Goal: Task Accomplishment & Management: Use online tool/utility

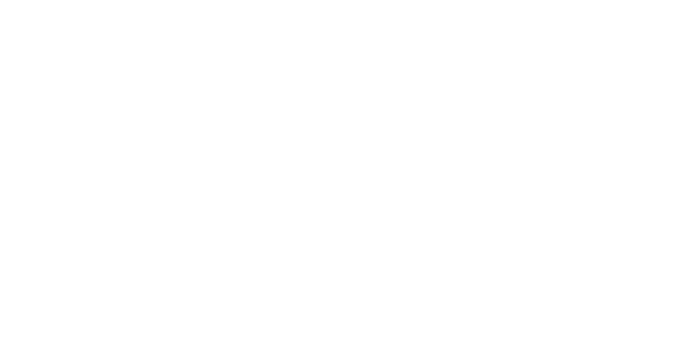
click at [183, 0] on html at bounding box center [336, 0] width 673 height 0
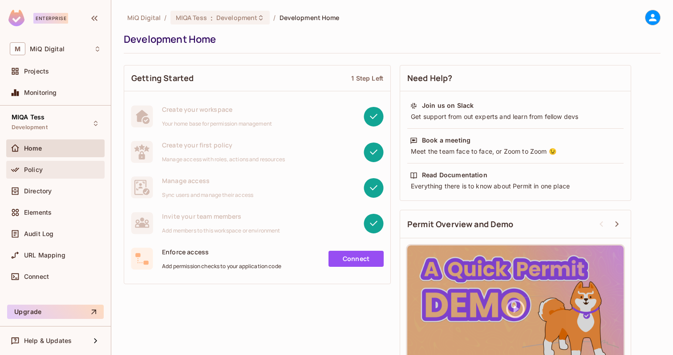
click at [49, 172] on div "Policy" at bounding box center [62, 169] width 77 height 7
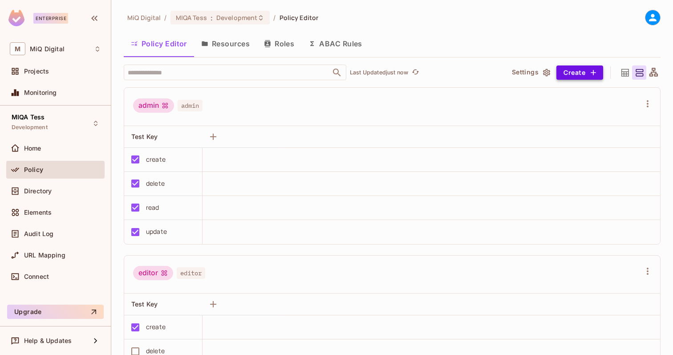
click at [579, 76] on button "Create" at bounding box center [580, 72] width 47 height 14
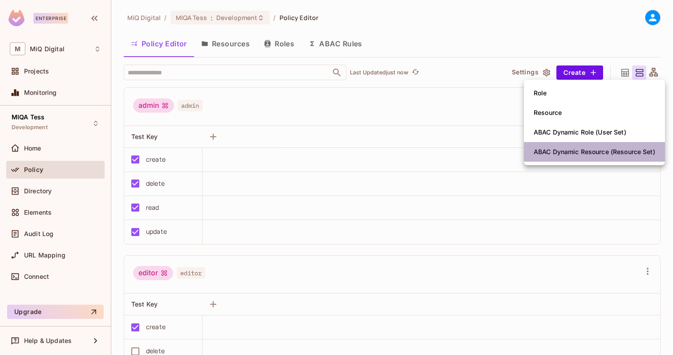
click at [570, 155] on div "ABAC Dynamic Resource (Resource Set)" at bounding box center [595, 151] width 122 height 9
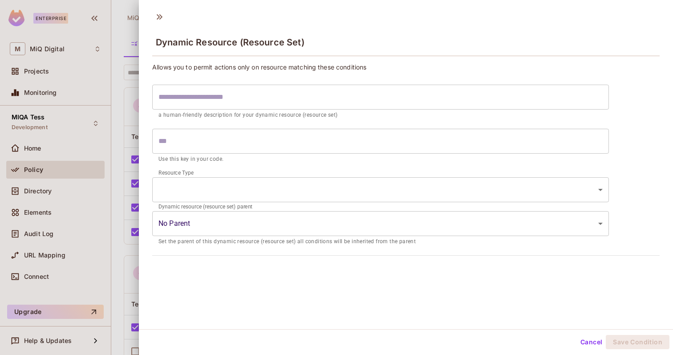
click at [347, 131] on input "text" at bounding box center [380, 141] width 457 height 25
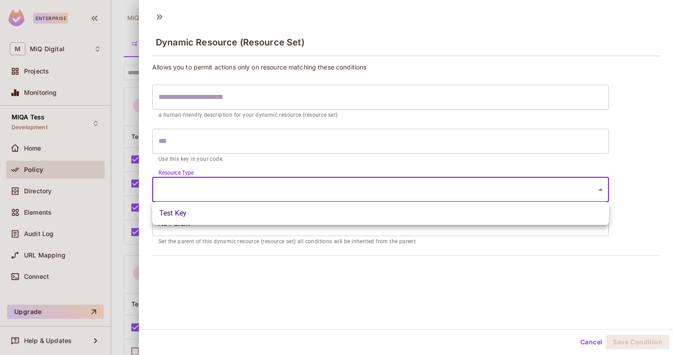
click at [302, 192] on body "Enterprise M MiQ Digital Projects Monitoring MIQA Tess Development Home Policy …" at bounding box center [336, 177] width 673 height 355
click at [308, 167] on div at bounding box center [336, 177] width 673 height 355
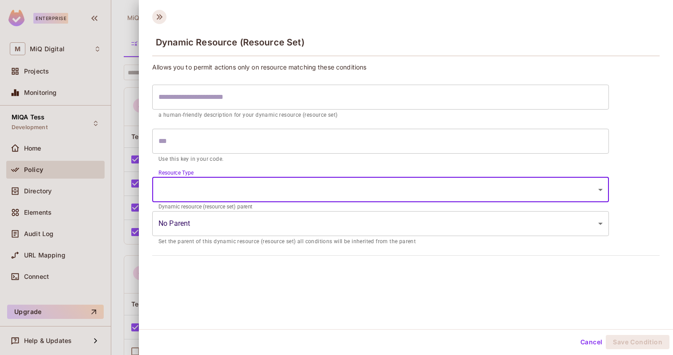
click at [160, 17] on icon at bounding box center [159, 17] width 14 height 14
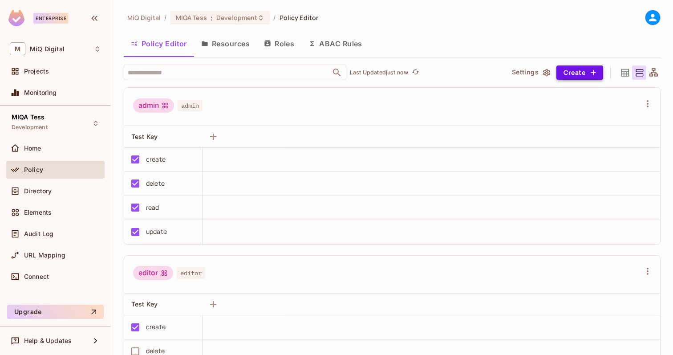
click at [595, 70] on icon "button" at bounding box center [593, 72] width 9 height 9
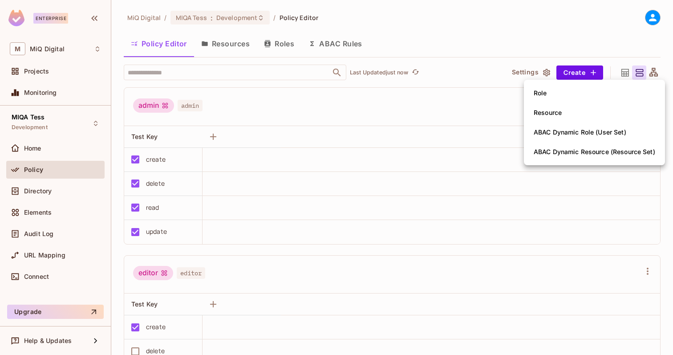
click at [568, 116] on li "Resource" at bounding box center [594, 113] width 141 height 20
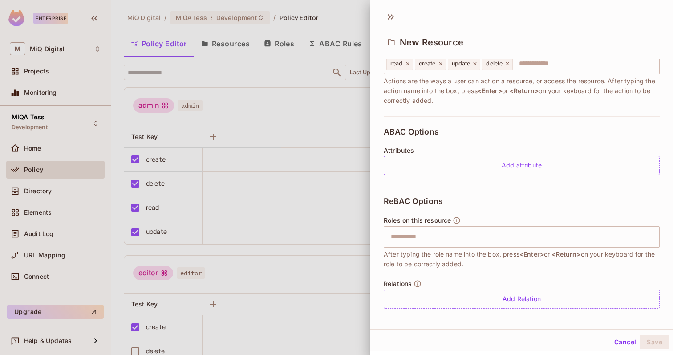
scroll to position [135, 0]
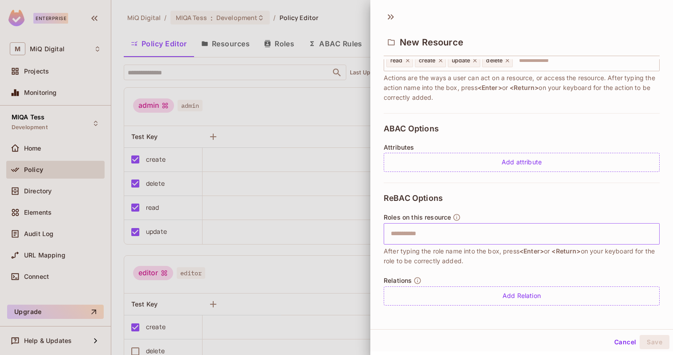
click at [471, 230] on input "text" at bounding box center [521, 234] width 270 height 18
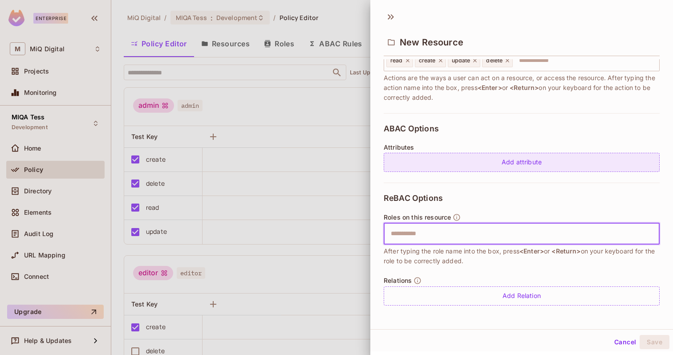
click at [515, 163] on div "Add attribute" at bounding box center [522, 162] width 276 height 19
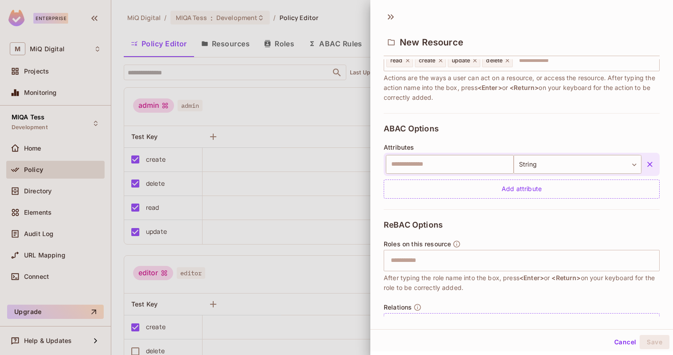
click at [650, 163] on icon "button" at bounding box center [650, 164] width 9 height 9
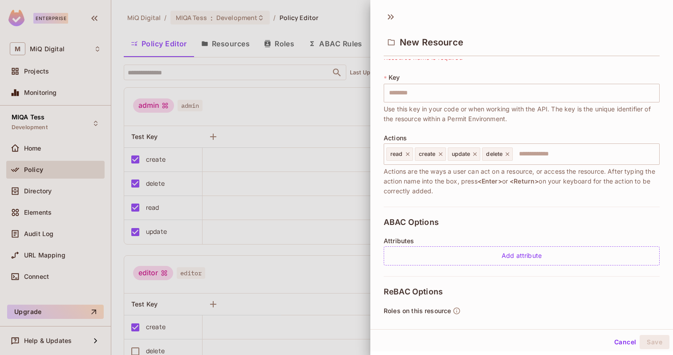
scroll to position [0, 0]
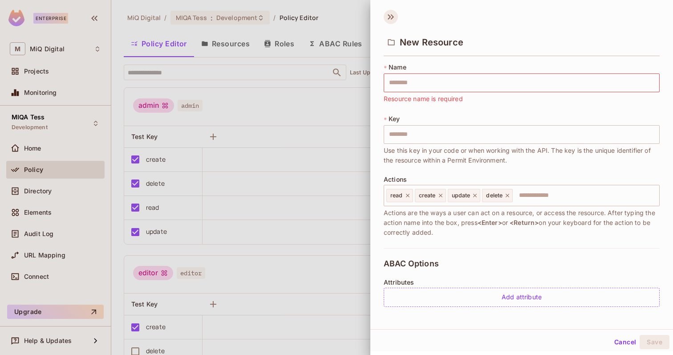
click at [395, 15] on icon at bounding box center [391, 17] width 14 height 14
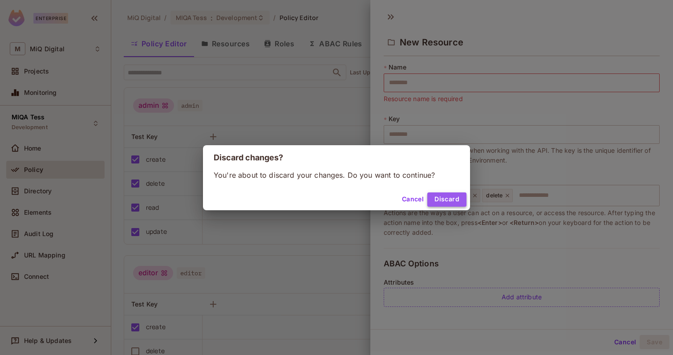
click at [449, 201] on button "Discard" at bounding box center [447, 199] width 39 height 14
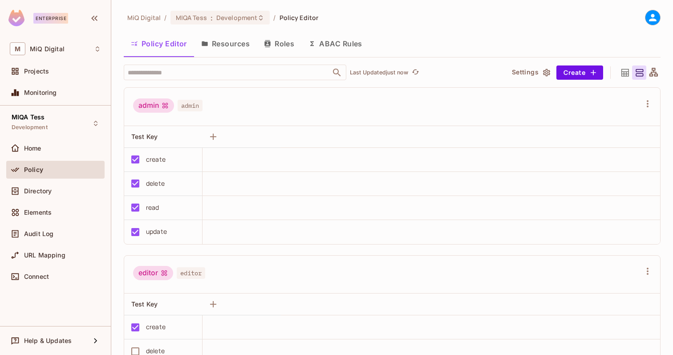
click at [355, 38] on button "ABAC Rules" at bounding box center [336, 44] width 68 height 22
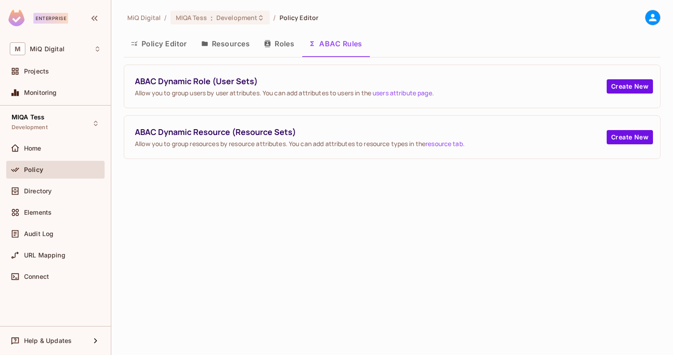
click at [286, 37] on button "Roles" at bounding box center [279, 44] width 45 height 22
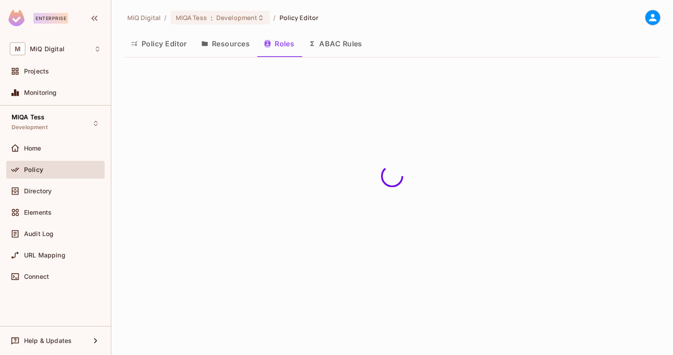
click at [237, 43] on button "Resources" at bounding box center [225, 44] width 63 height 22
click at [173, 42] on button "Policy Editor" at bounding box center [159, 44] width 70 height 22
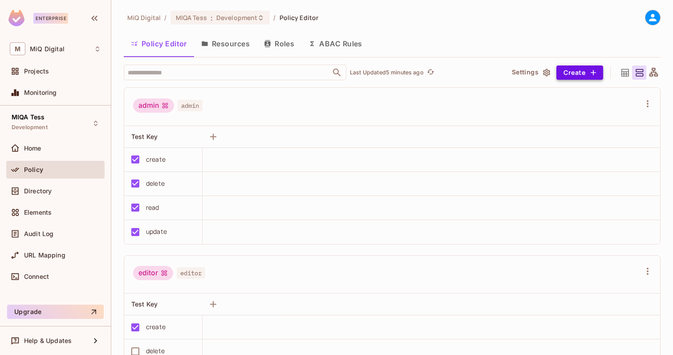
click at [577, 78] on button "Create" at bounding box center [580, 72] width 47 height 14
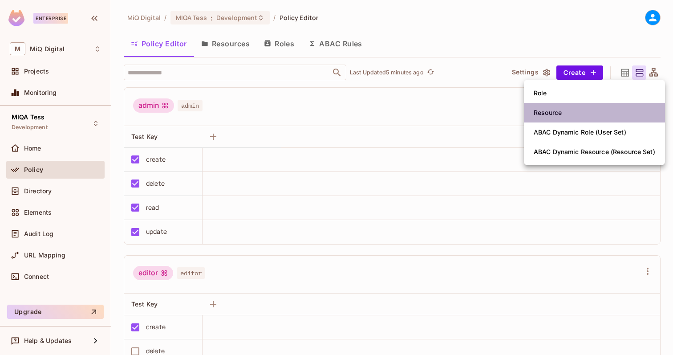
click at [571, 115] on li "Resource" at bounding box center [594, 113] width 141 height 20
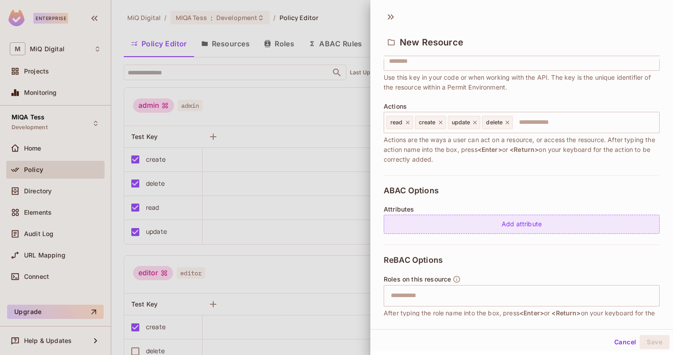
scroll to position [135, 0]
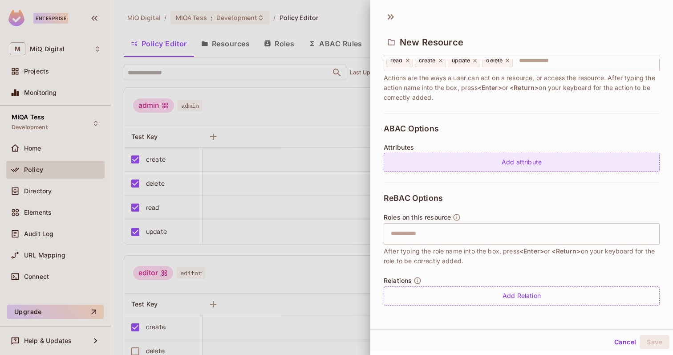
click at [516, 166] on div "Add attribute" at bounding box center [522, 162] width 276 height 19
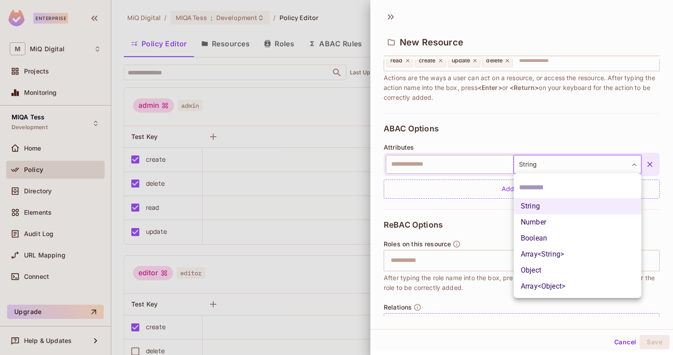
click at [555, 167] on body "Enterprise M MiQ Digital Projects Monitoring MIQA Tess Development Home Policy …" at bounding box center [336, 177] width 673 height 355
click at [536, 208] on li "String" at bounding box center [578, 206] width 128 height 16
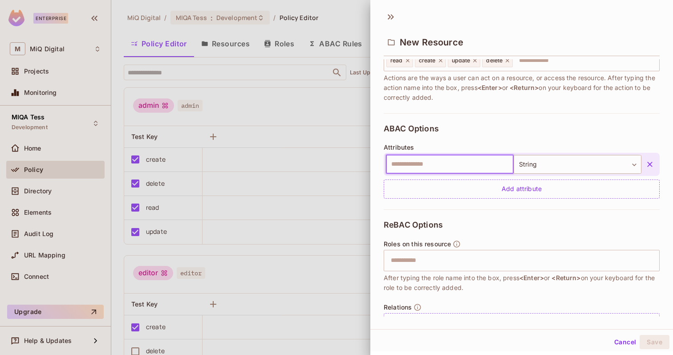
click at [455, 167] on input "text" at bounding box center [450, 164] width 128 height 19
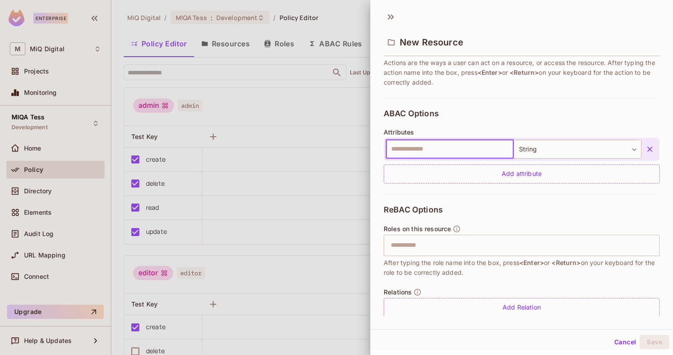
scroll to position [162, 0]
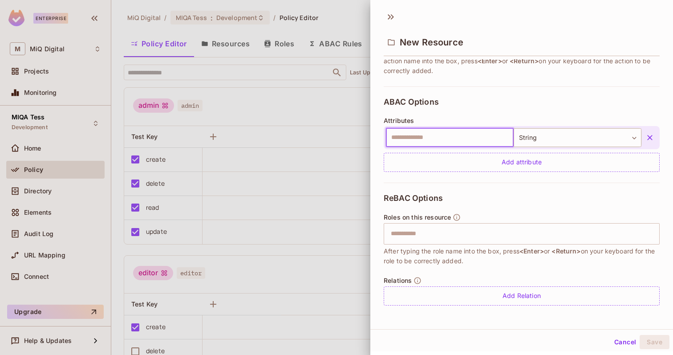
paste input "********"
type input "********"
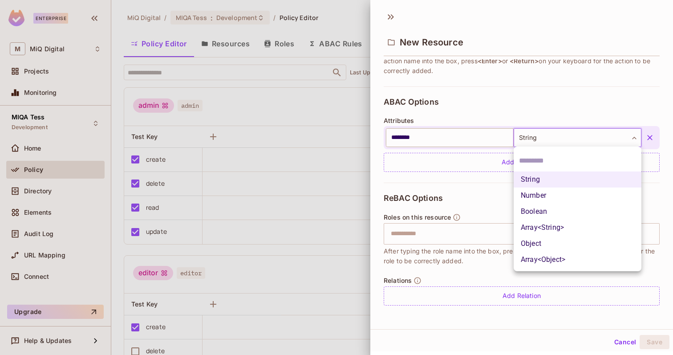
click at [542, 141] on body "Enterprise M MiQ Digital Projects Monitoring MIQA Tess Development Home Policy …" at bounding box center [336, 177] width 673 height 355
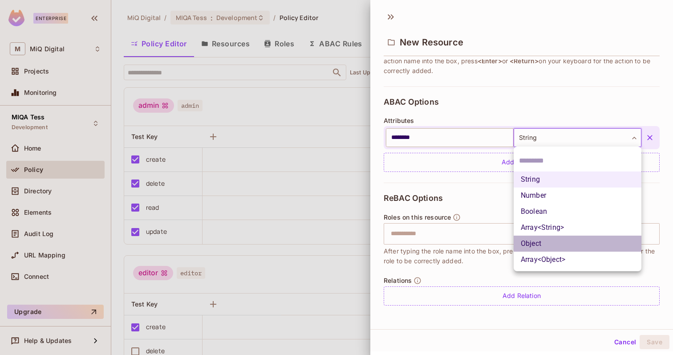
click at [538, 241] on li "Object" at bounding box center [578, 244] width 128 height 16
type input "******"
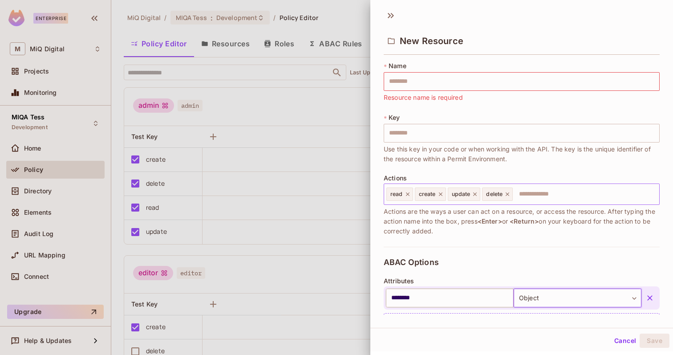
scroll to position [0, 0]
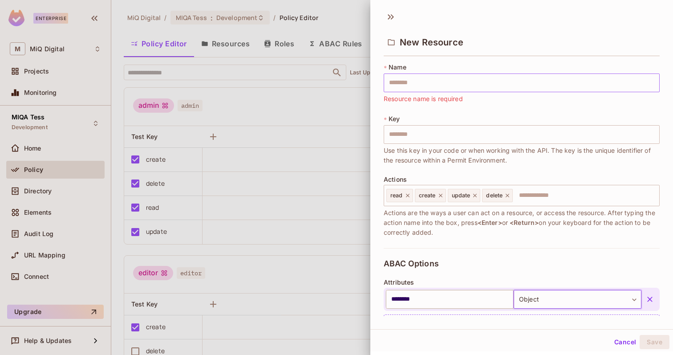
click at [434, 86] on input "text" at bounding box center [522, 82] width 276 height 19
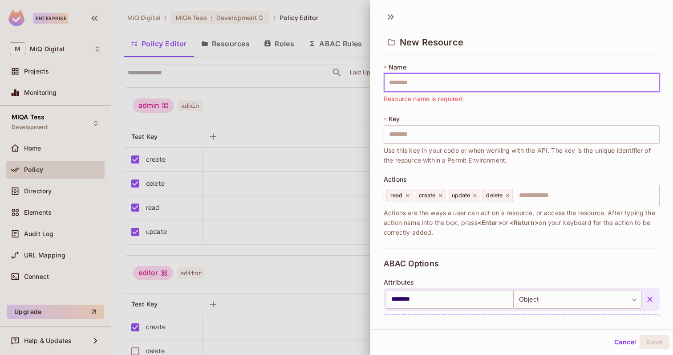
click at [425, 86] on input "text" at bounding box center [522, 82] width 276 height 19
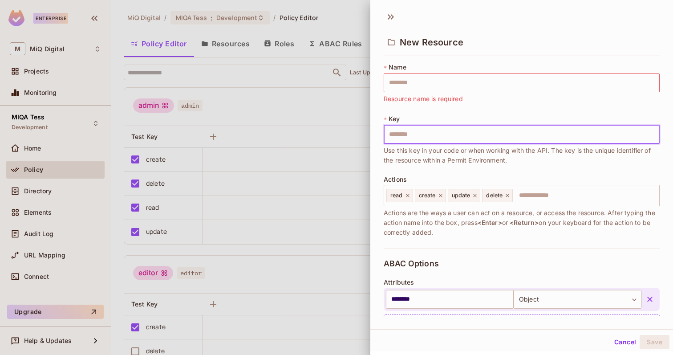
click at [412, 136] on input "text" at bounding box center [522, 134] width 276 height 19
click at [424, 78] on input "text" at bounding box center [522, 82] width 276 height 19
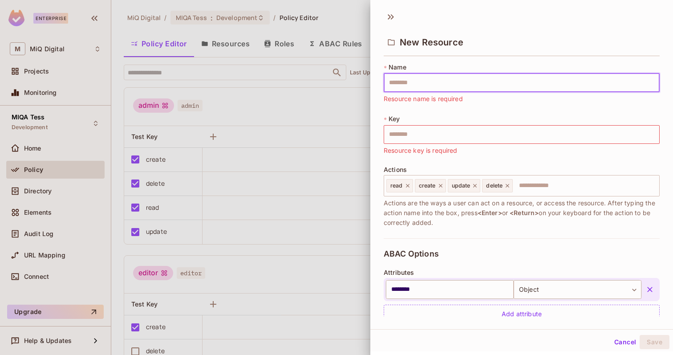
type input "*******"
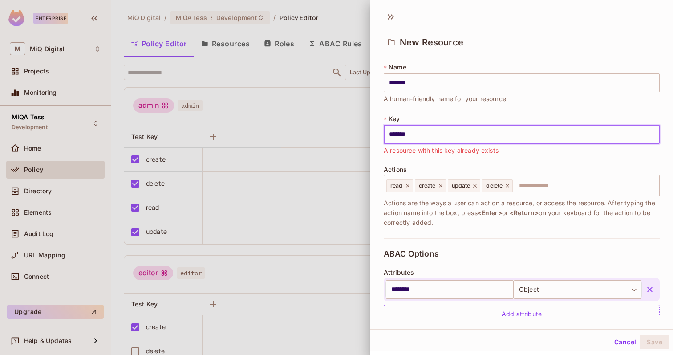
click at [443, 127] on input "*******" at bounding box center [522, 134] width 276 height 19
click at [445, 139] on input "*******" at bounding box center [522, 134] width 276 height 19
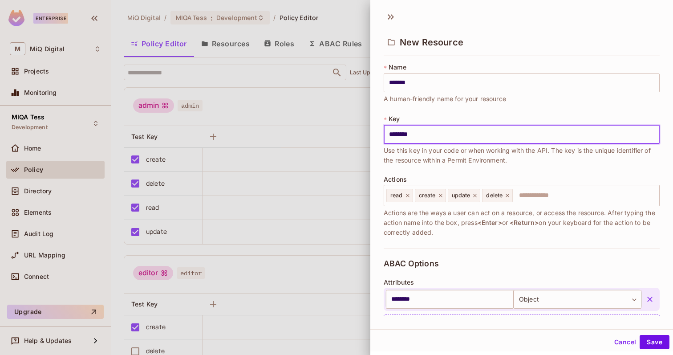
type input "********"
click at [454, 168] on div "* Name ******* ​ A human-friendly name for your resource * Key ******** ​ Use t…" at bounding box center [522, 155] width 276 height 185
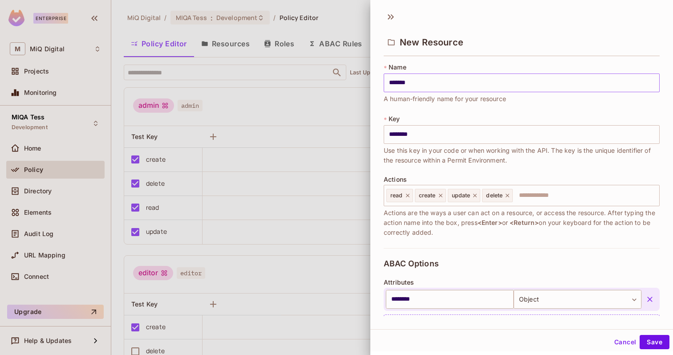
click at [423, 84] on input "*******" at bounding box center [522, 82] width 276 height 19
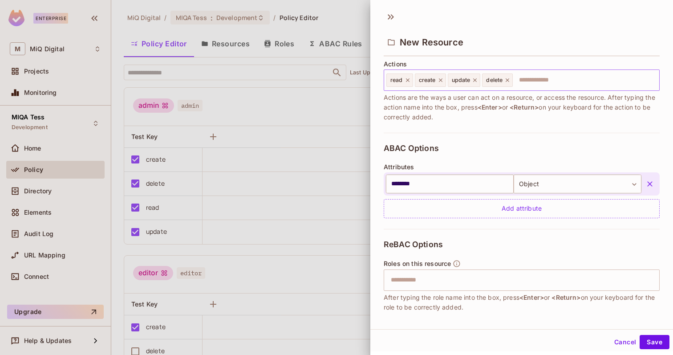
scroll to position [162, 0]
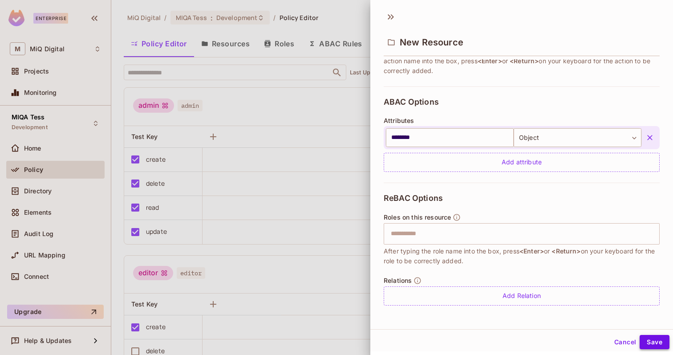
type input "********"
click at [663, 343] on button "Save" at bounding box center [655, 342] width 30 height 14
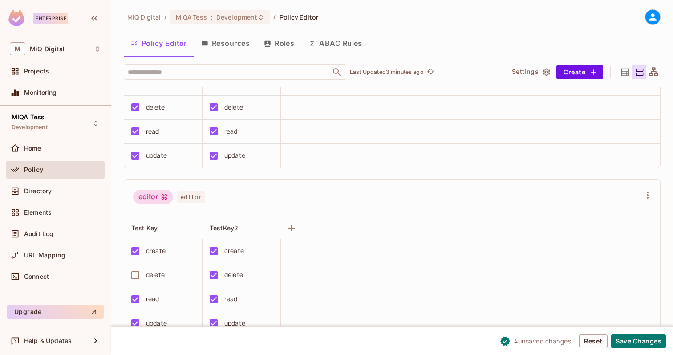
scroll to position [0, 0]
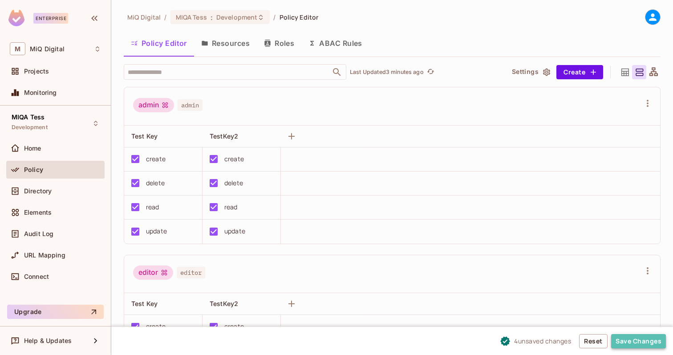
click at [628, 340] on button "Save Changes" at bounding box center [639, 341] width 55 height 14
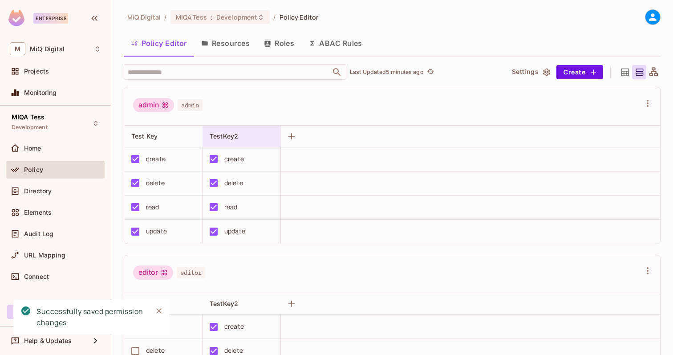
click at [253, 135] on div "TestKey2" at bounding box center [239, 136] width 59 height 9
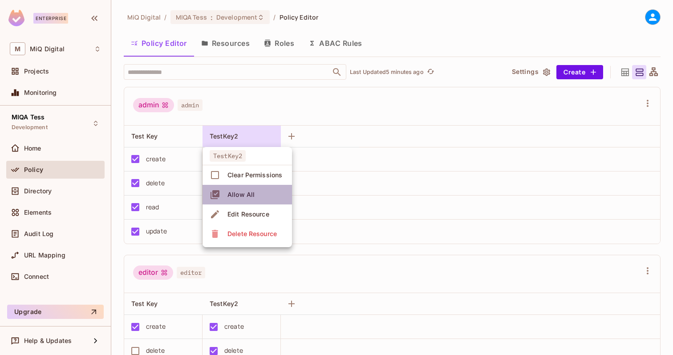
click at [258, 194] on li "Allow All" at bounding box center [248, 195] width 90 height 20
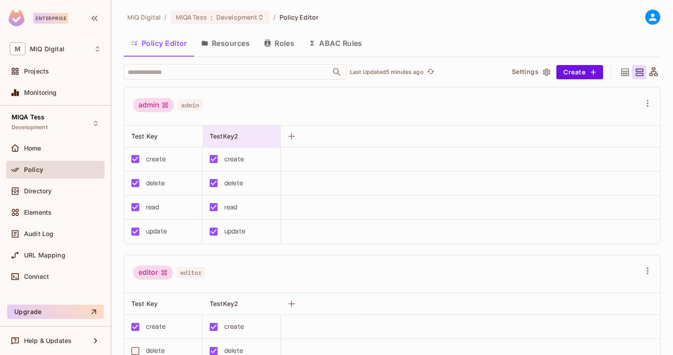
click at [259, 140] on div "TestKey2" at bounding box center [239, 136] width 59 height 9
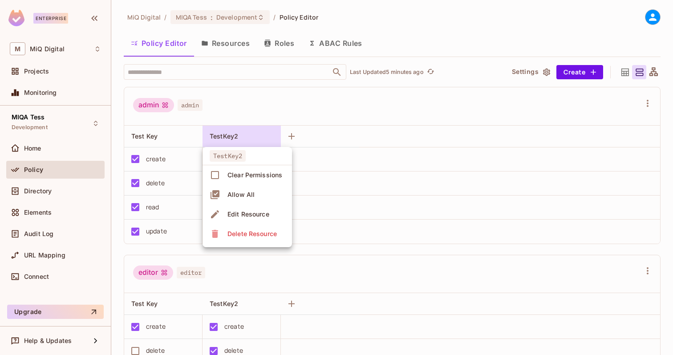
click at [255, 212] on div "Edit Resource" at bounding box center [249, 214] width 42 height 9
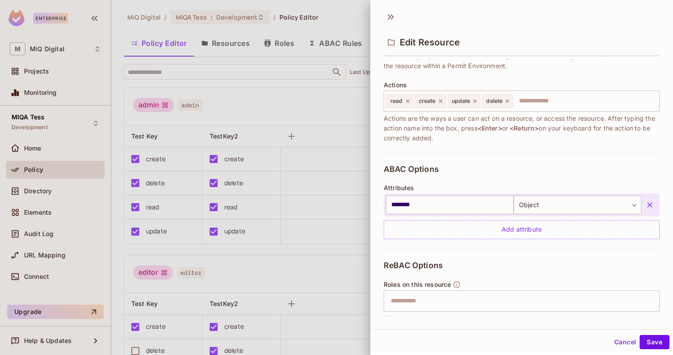
scroll to position [95, 0]
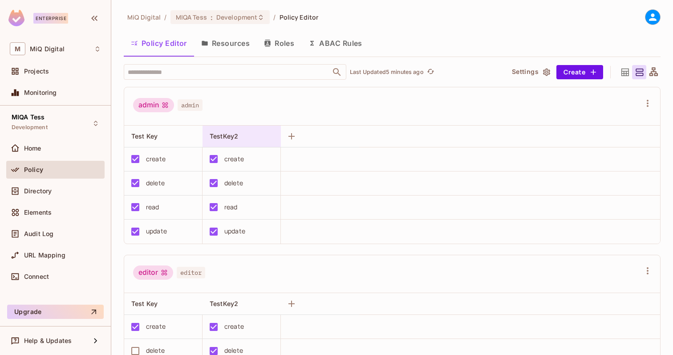
click at [239, 137] on div "TestKey2" at bounding box center [239, 136] width 59 height 9
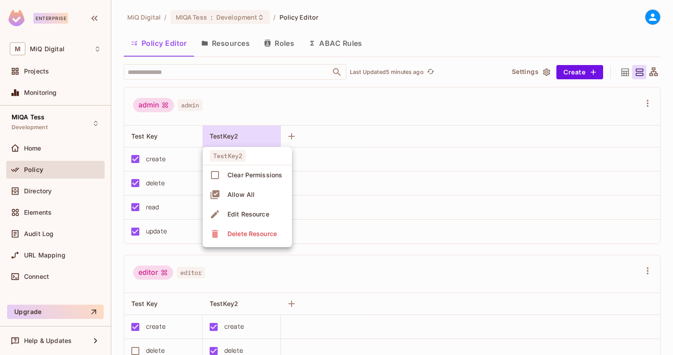
click at [241, 216] on div "Edit Resource" at bounding box center [249, 214] width 42 height 9
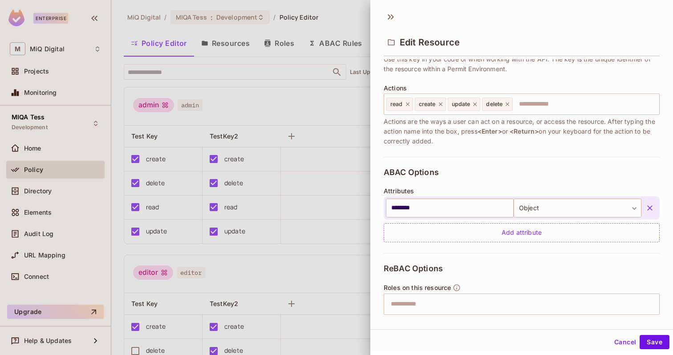
scroll to position [106, 0]
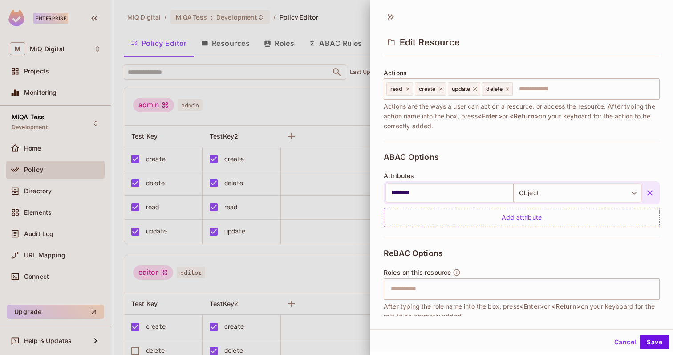
click at [502, 229] on div "ABAC Options Attributes ******** ​ Object ****** ​ Add attribute" at bounding box center [522, 190] width 276 height 96
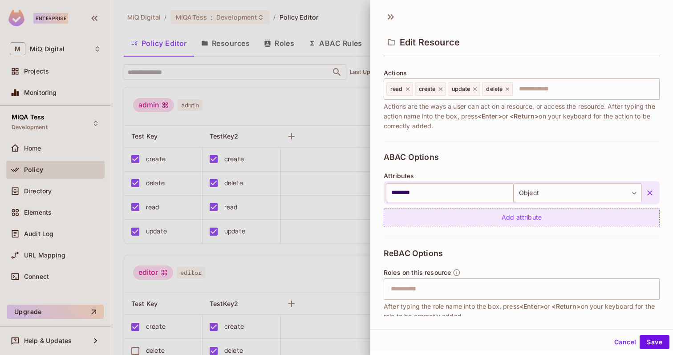
scroll to position [94, 0]
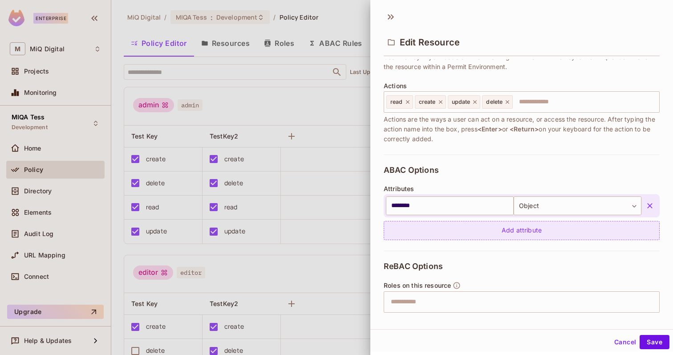
click at [491, 224] on div "Add attribute" at bounding box center [522, 230] width 276 height 19
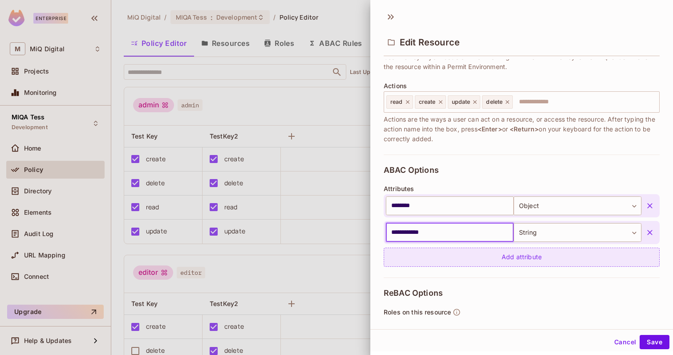
type input "**********"
click at [554, 255] on div "Add attribute" at bounding box center [522, 257] width 276 height 19
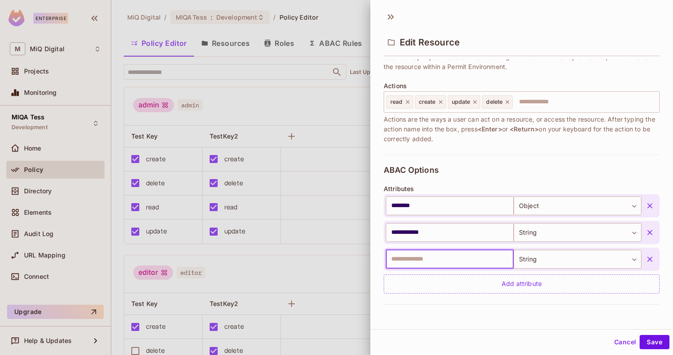
paste input "*********"
type input "*********"
click at [533, 257] on body "Enterprise M MiQ Digital Projects Monitoring MIQA Tess Development Home Policy …" at bounding box center [336, 177] width 673 height 355
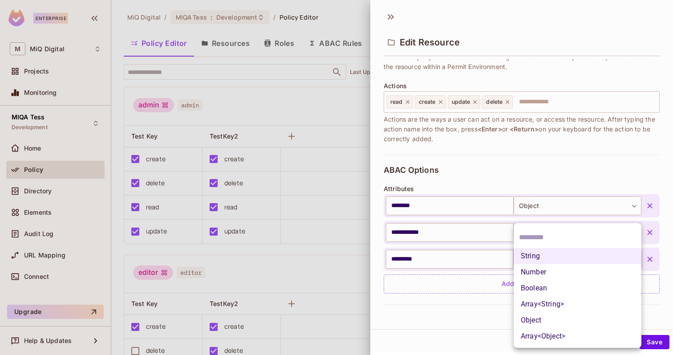
click at [538, 288] on li "Boolean" at bounding box center [578, 288] width 128 height 16
type input "****"
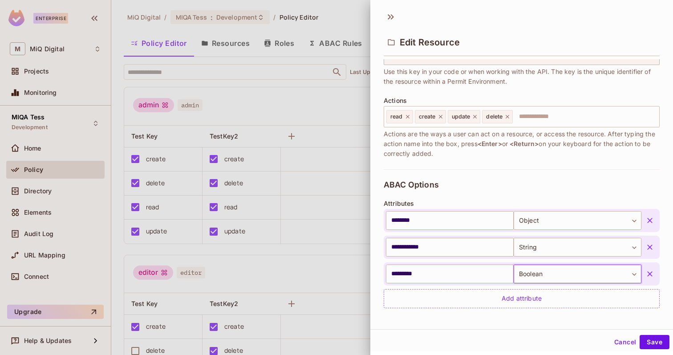
scroll to position [139, 0]
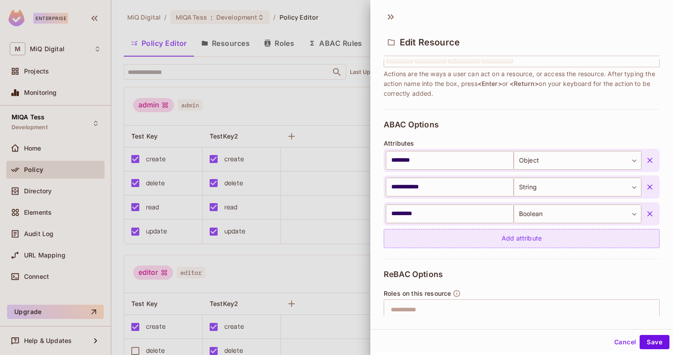
click at [449, 238] on div "Add attribute" at bounding box center [522, 238] width 276 height 19
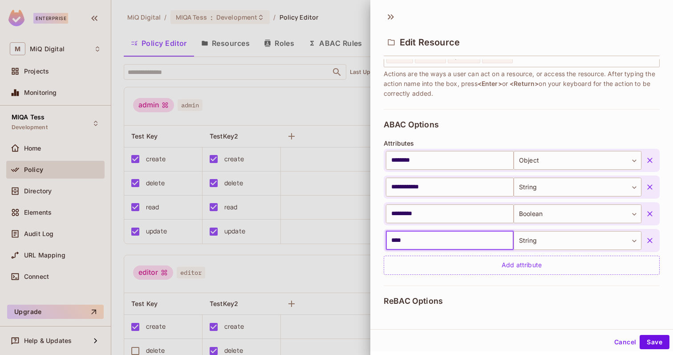
type input "****"
click at [652, 159] on icon "button" at bounding box center [650, 160] width 9 height 9
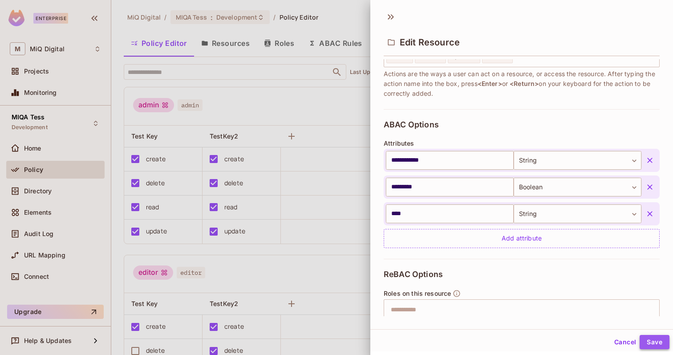
click at [655, 341] on button "Save" at bounding box center [655, 342] width 30 height 14
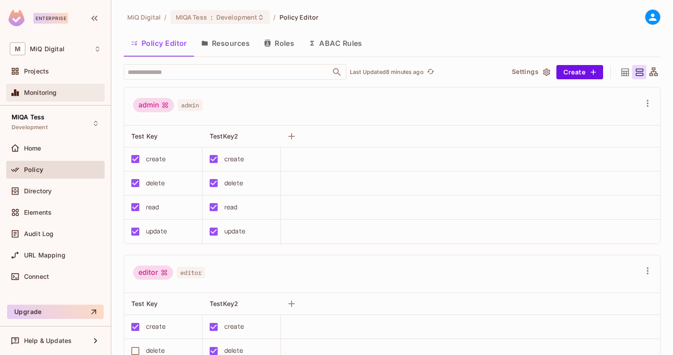
click at [65, 96] on div "Monitoring" at bounding box center [55, 92] width 91 height 11
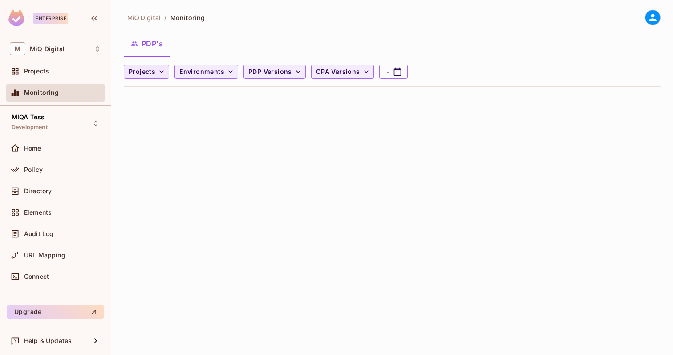
click at [157, 68] on icon "button" at bounding box center [161, 71] width 9 height 9
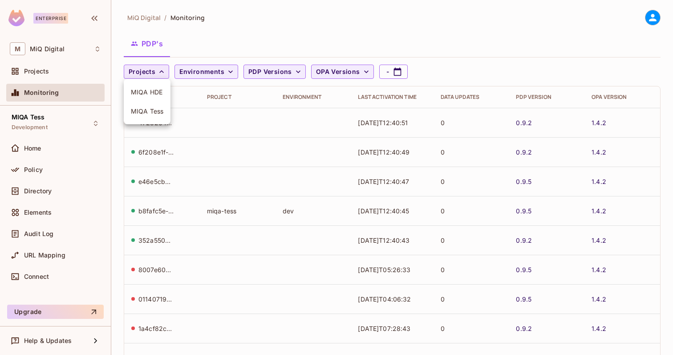
click at [244, 29] on div at bounding box center [336, 177] width 673 height 355
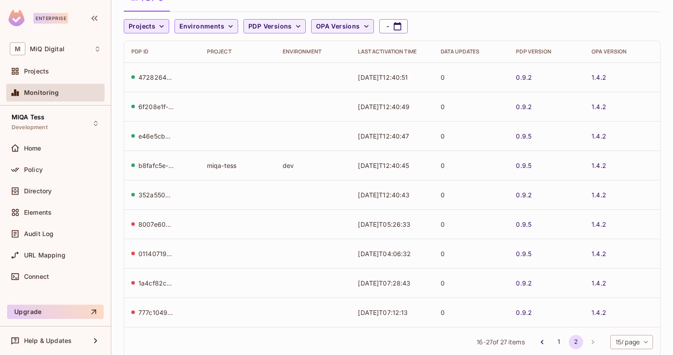
scroll to position [67, 0]
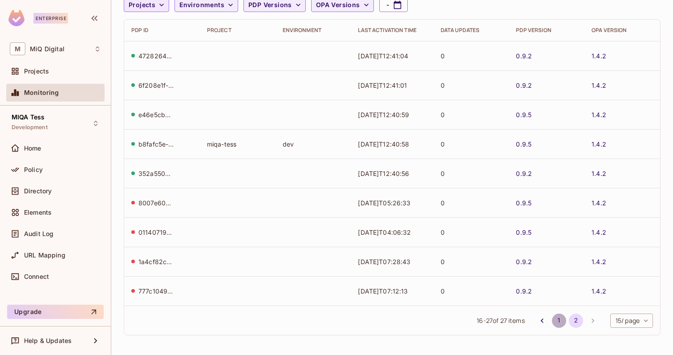
click at [559, 325] on button "1" at bounding box center [559, 321] width 14 height 14
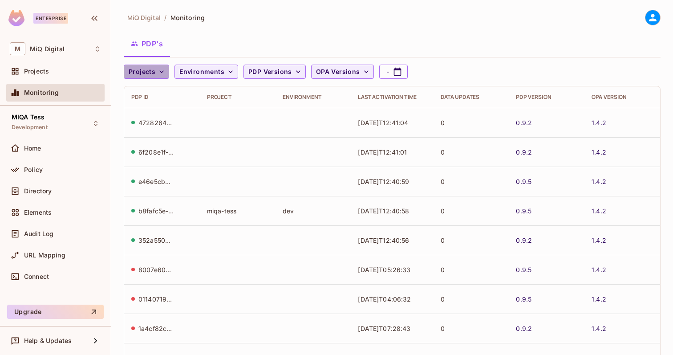
click at [155, 71] on button "Projects" at bounding box center [146, 72] width 45 height 14
click at [159, 111] on span "MIQA Tess" at bounding box center [147, 111] width 33 height 8
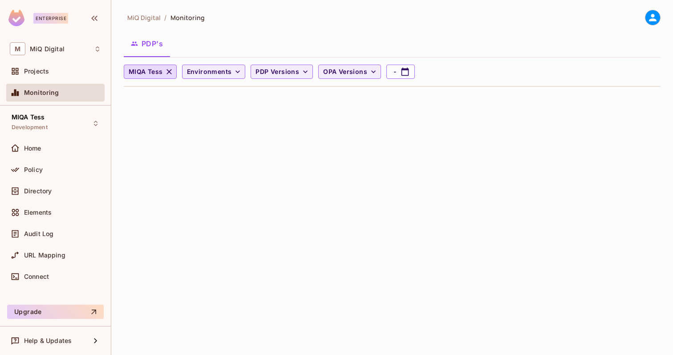
click at [262, 29] on div "MiQ Digital / Monitoring PDP's MIQA Tess Environments PDP Versions OPA Versions…" at bounding box center [392, 52] width 537 height 84
click at [224, 71] on span "Environments" at bounding box center [209, 71] width 45 height 11
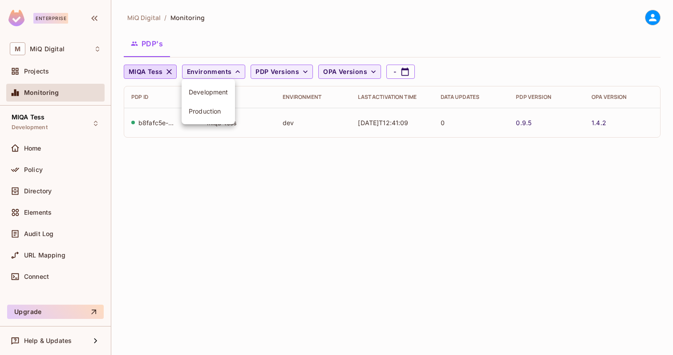
click at [283, 10] on div at bounding box center [336, 177] width 673 height 355
click at [157, 122] on div "b8fafc5e-ae9d-4ad4-a7fb-8c25bc56ed60" at bounding box center [157, 122] width 36 height 8
click at [161, 121] on div "b8fafc5e-ae9d-4ad4-a7fb-8c25bc56ed60" at bounding box center [157, 122] width 36 height 8
